Goal: Transaction & Acquisition: Book appointment/travel/reservation

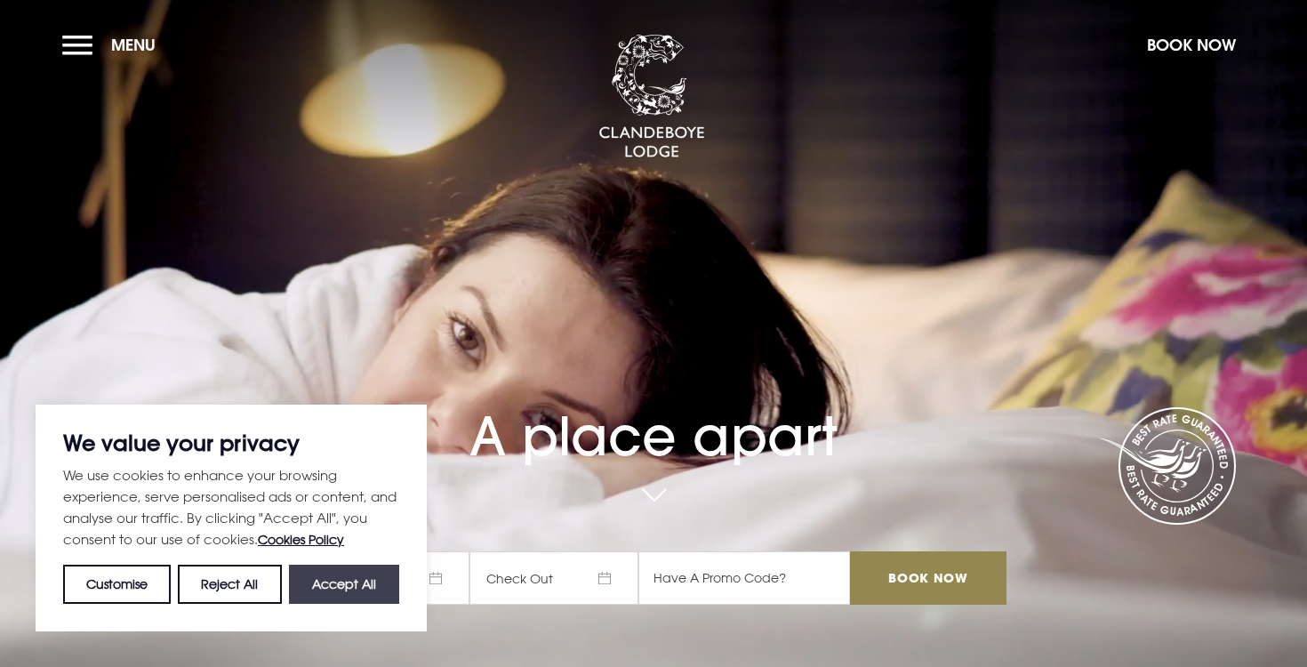
click at [357, 582] on button "Accept All" at bounding box center [344, 584] width 110 height 39
checkbox input "true"
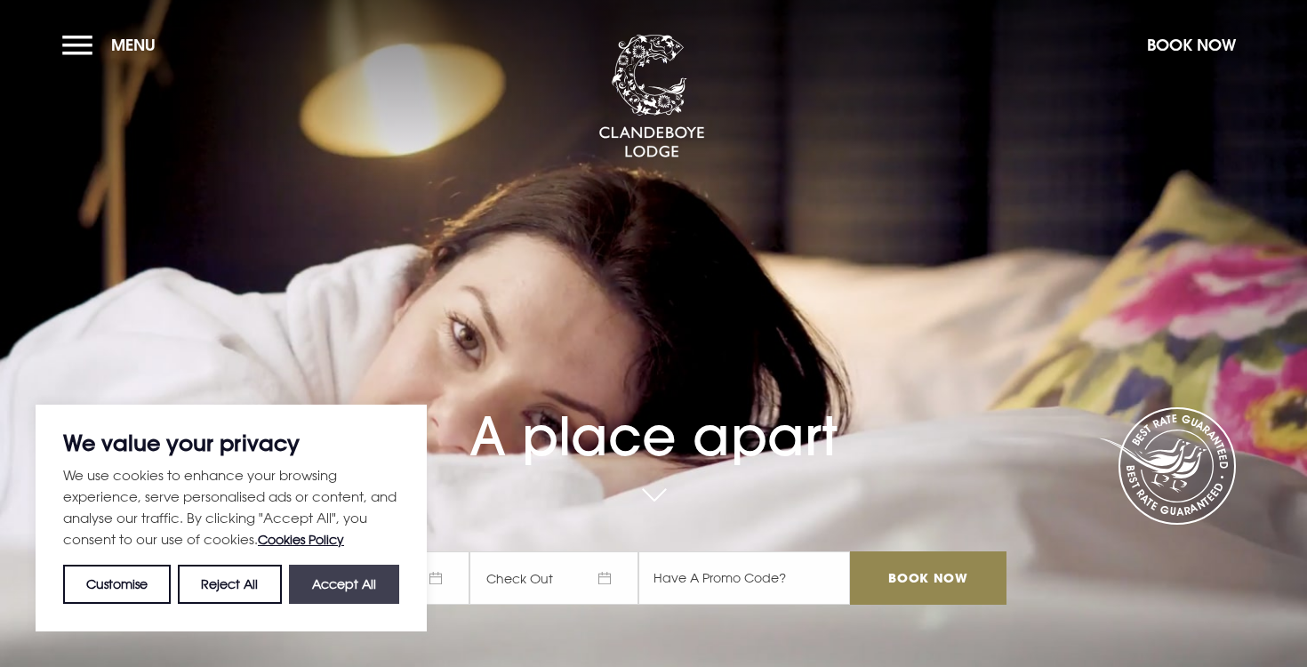
checkbox input "true"
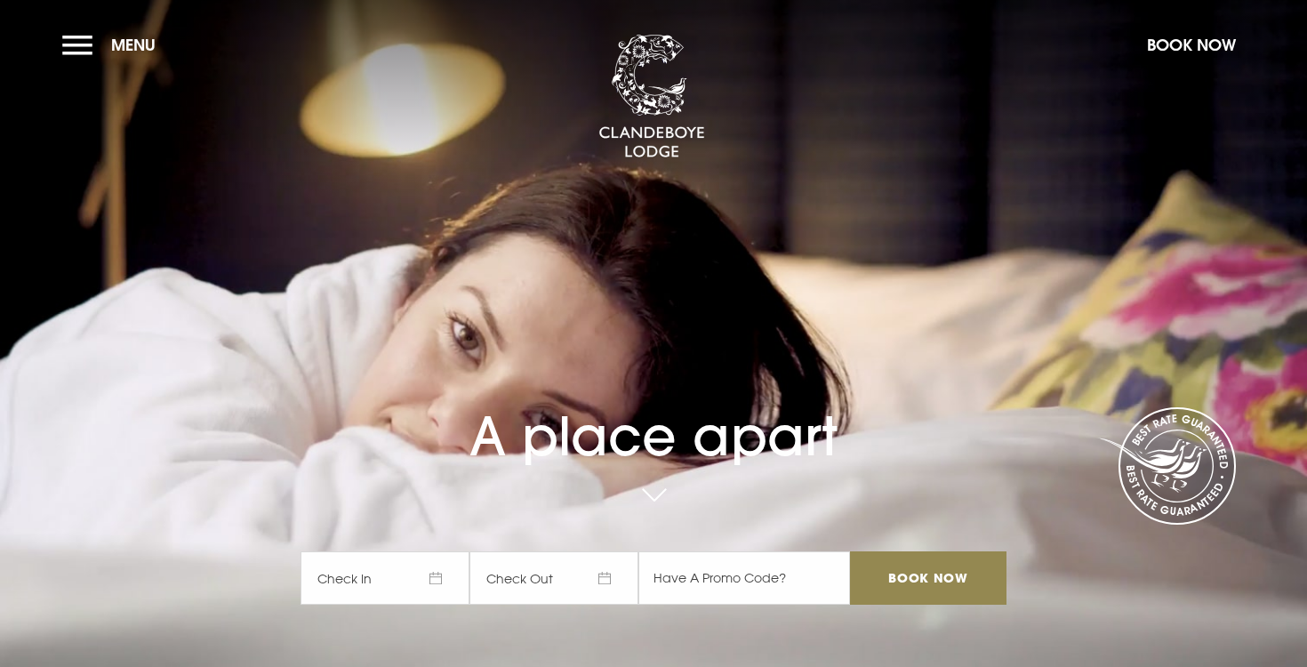
click at [382, 582] on span "Check In" at bounding box center [385, 577] width 169 height 53
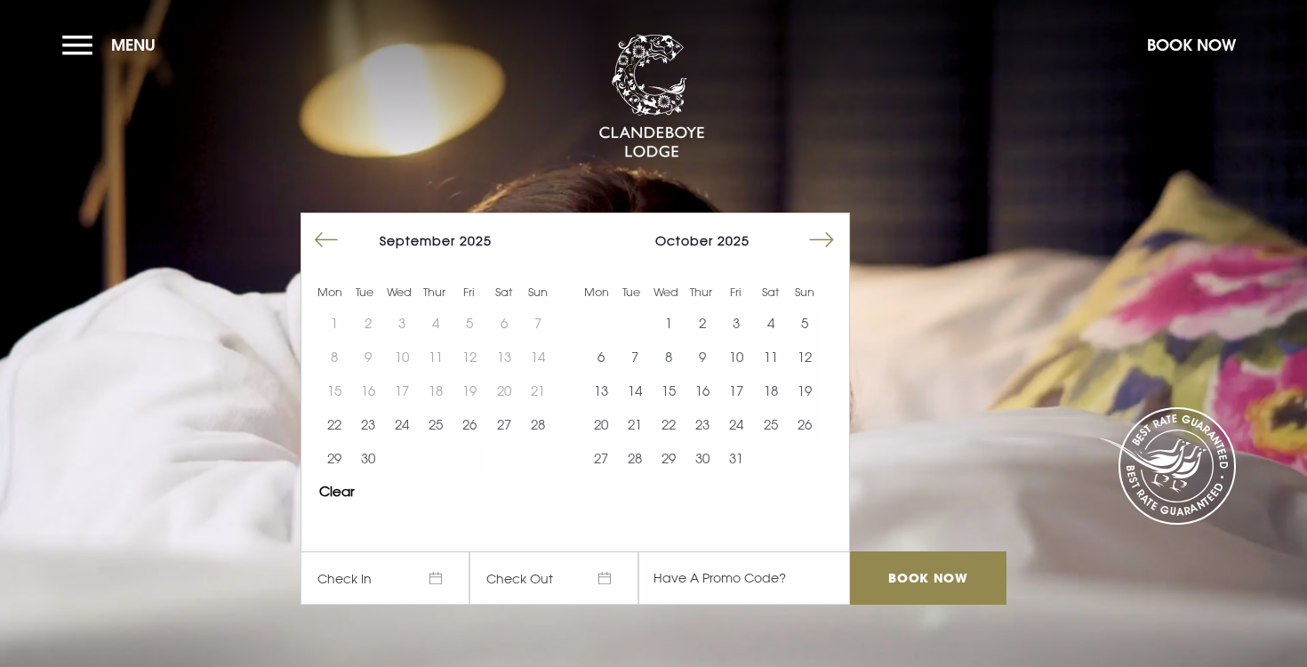
click at [826, 237] on button "Move forward to switch to the next month." at bounding box center [822, 240] width 34 height 34
click at [709, 353] on button "11" at bounding box center [703, 357] width 34 height 34
click at [807, 355] on button "14" at bounding box center [805, 357] width 34 height 34
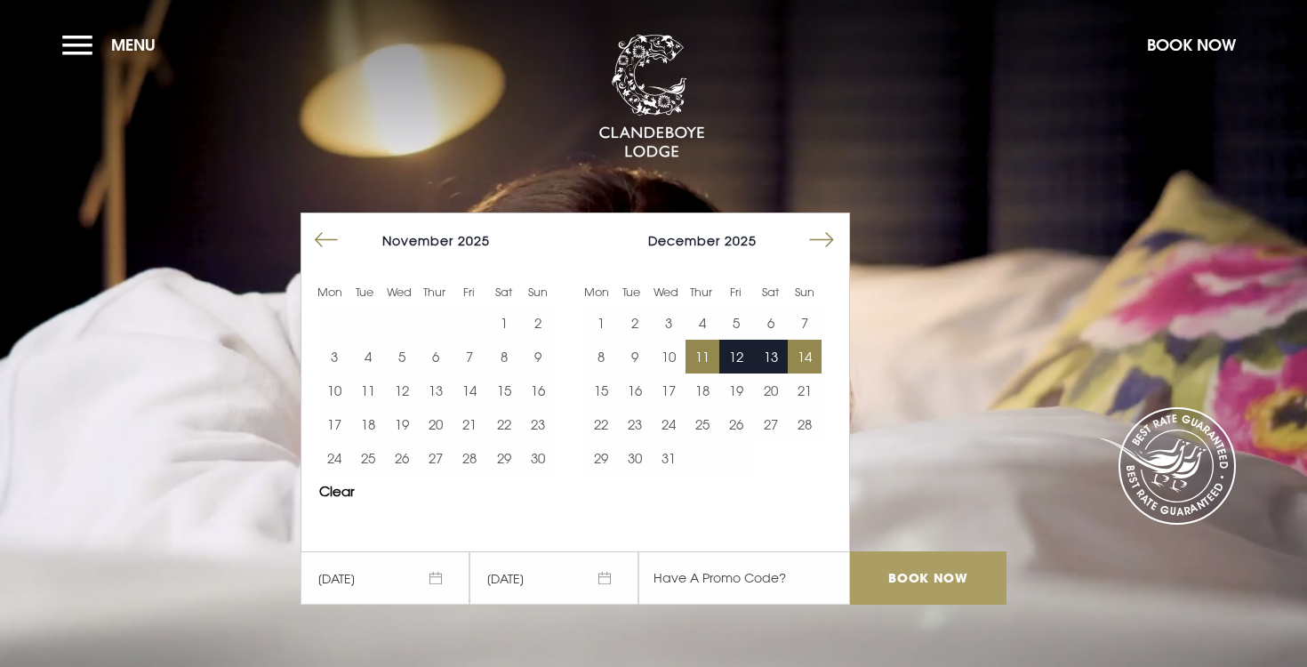
click at [897, 573] on input "Book Now" at bounding box center [928, 577] width 156 height 53
